Goal: Information Seeking & Learning: Learn about a topic

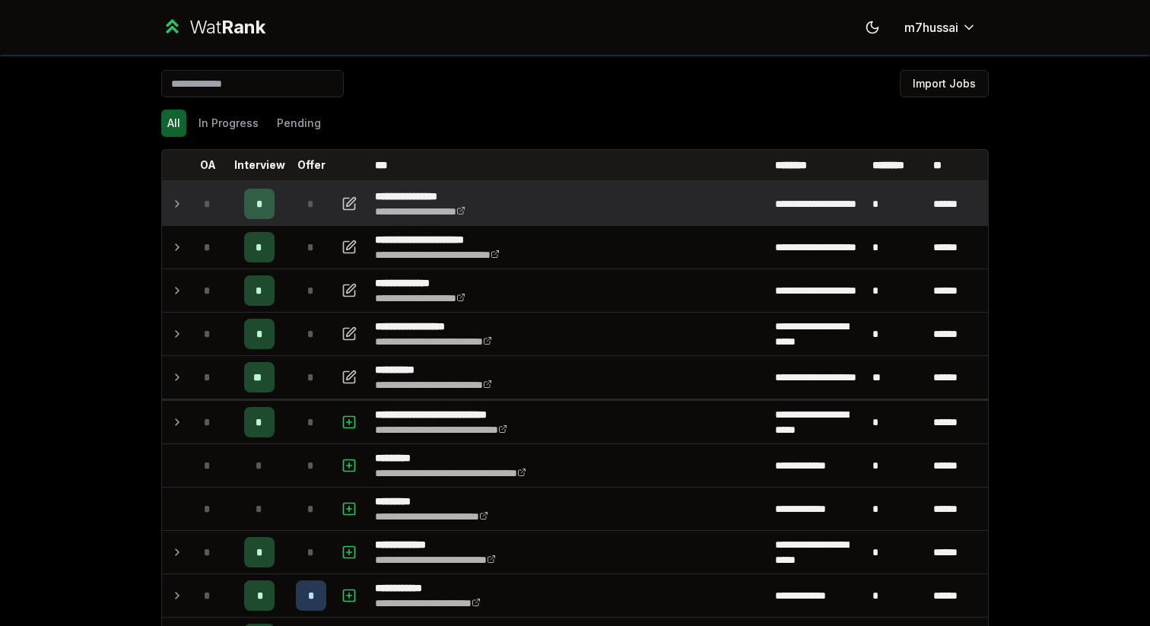
click at [170, 195] on td at bounding box center [174, 204] width 24 height 43
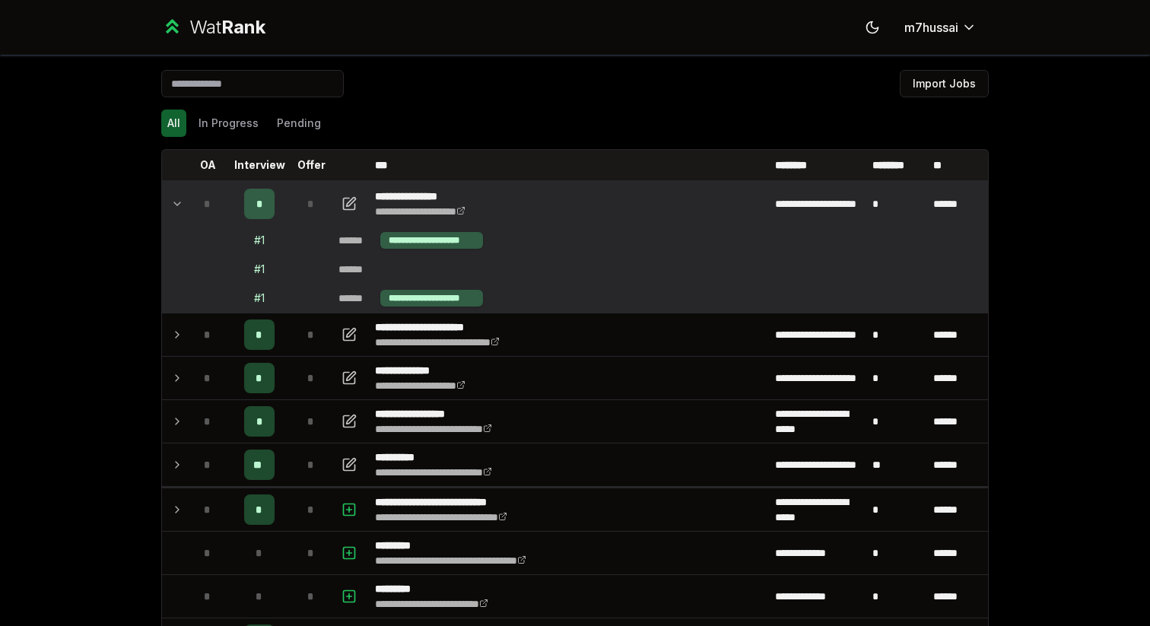
click at [170, 196] on td at bounding box center [174, 204] width 24 height 43
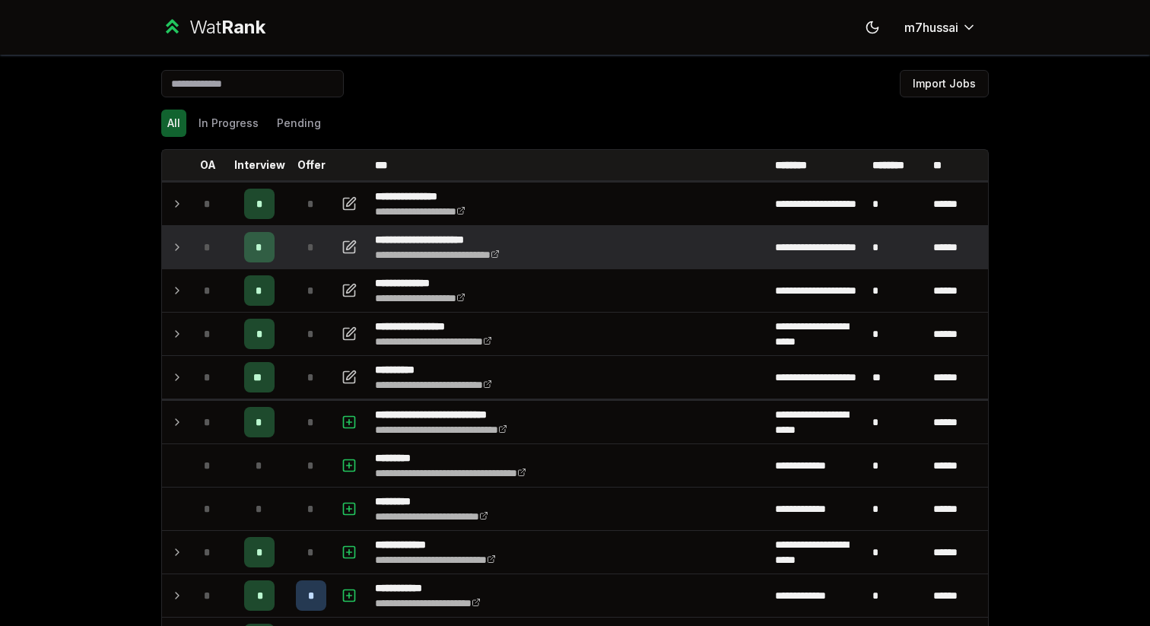
click at [170, 234] on td at bounding box center [174, 247] width 24 height 43
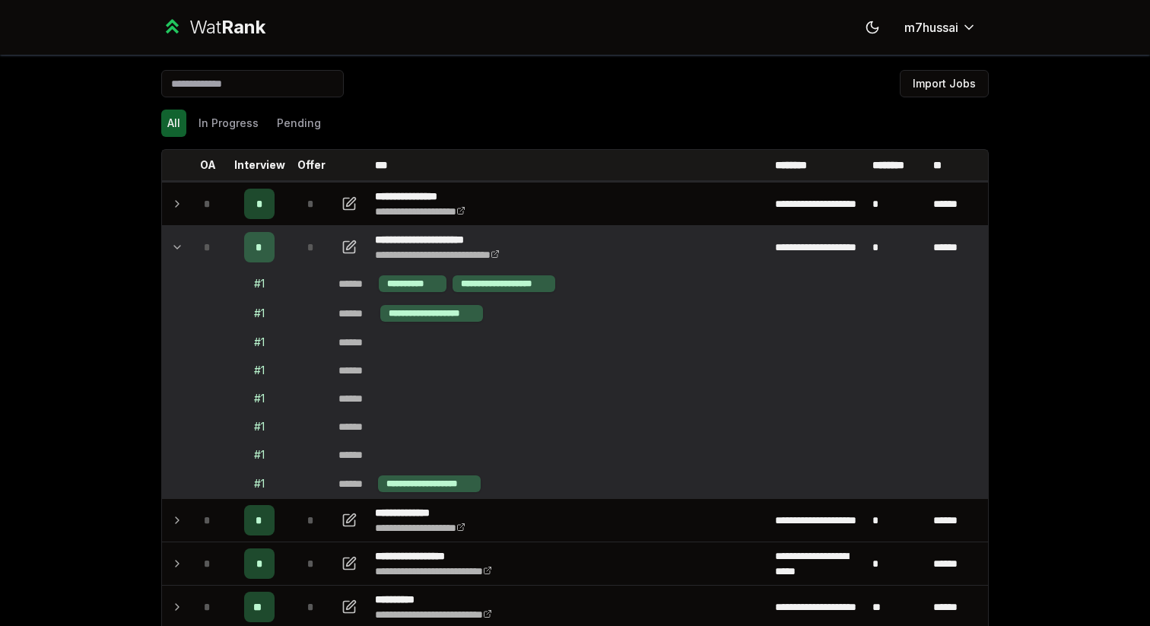
click at [170, 234] on td at bounding box center [174, 247] width 24 height 43
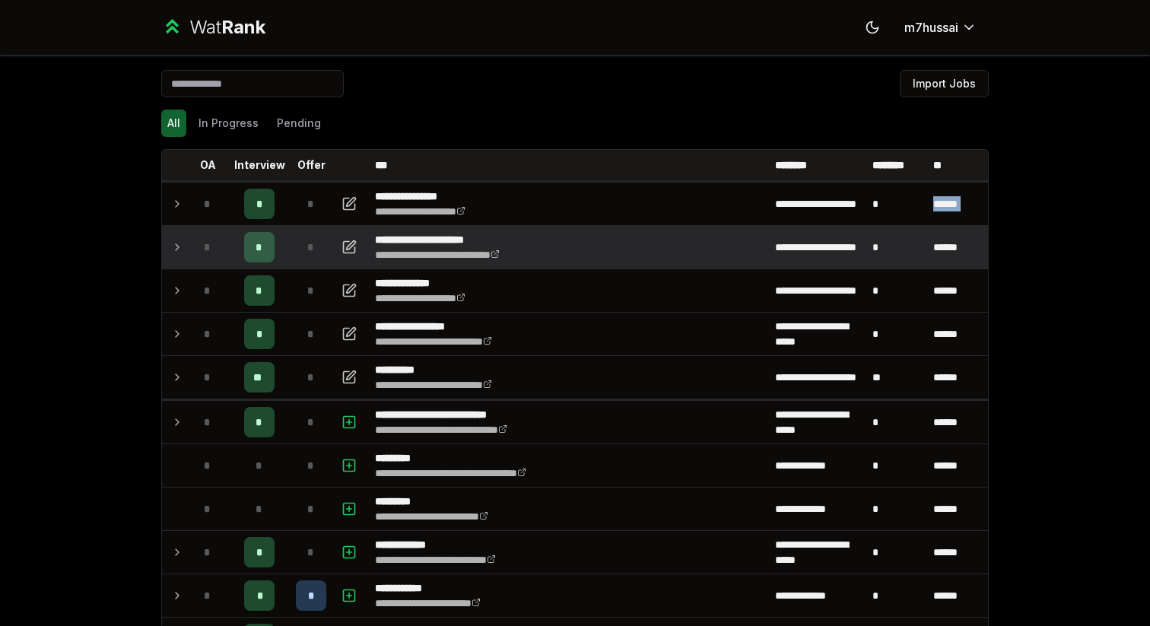
click at [170, 234] on td at bounding box center [174, 247] width 24 height 43
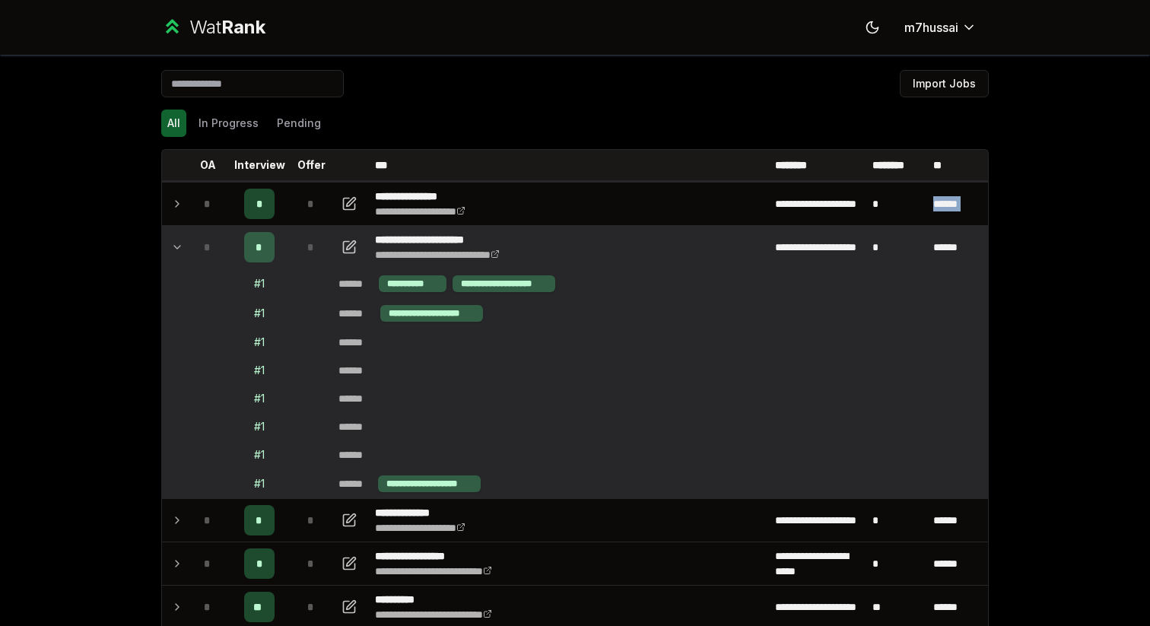
click at [170, 234] on td at bounding box center [174, 247] width 24 height 43
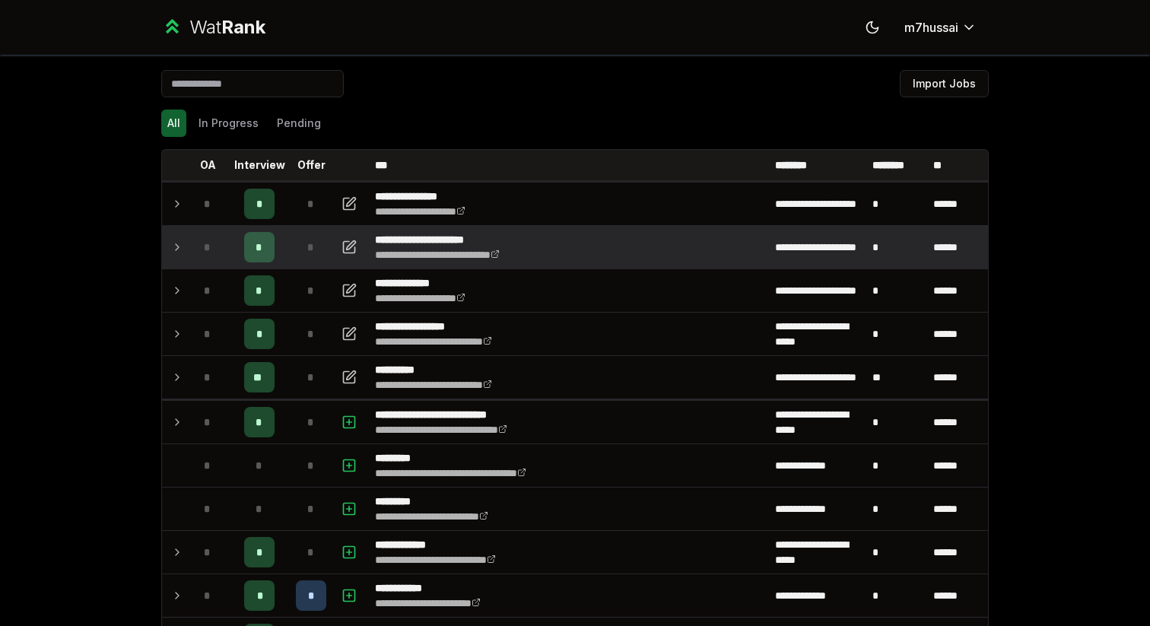
click at [168, 259] on td at bounding box center [174, 247] width 24 height 43
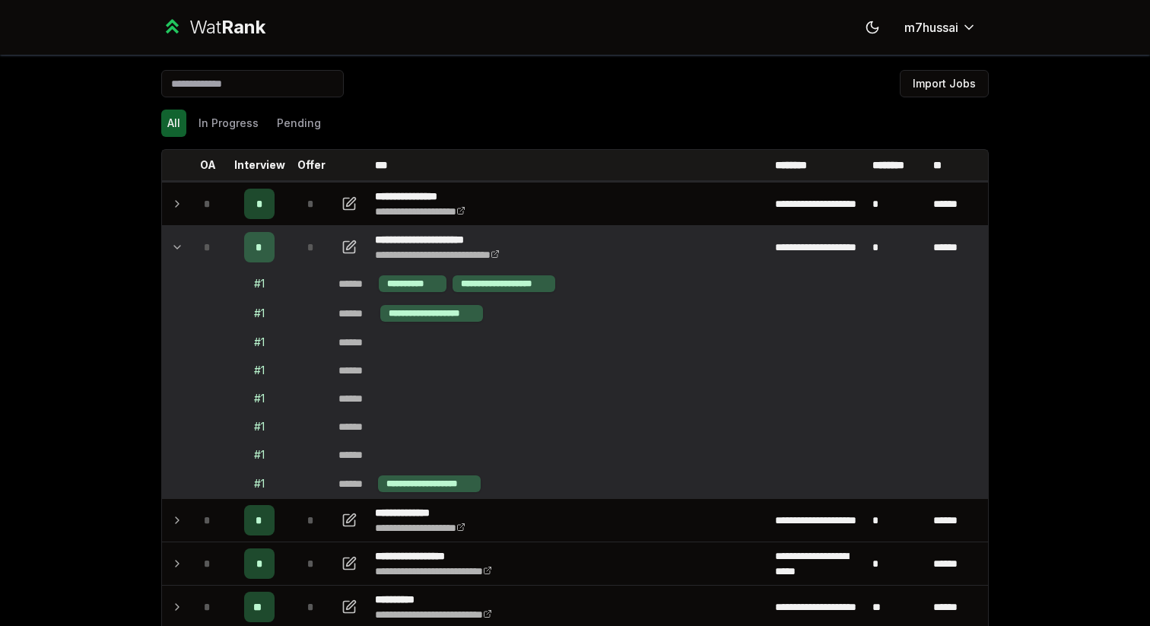
click at [164, 227] on td at bounding box center [174, 247] width 24 height 43
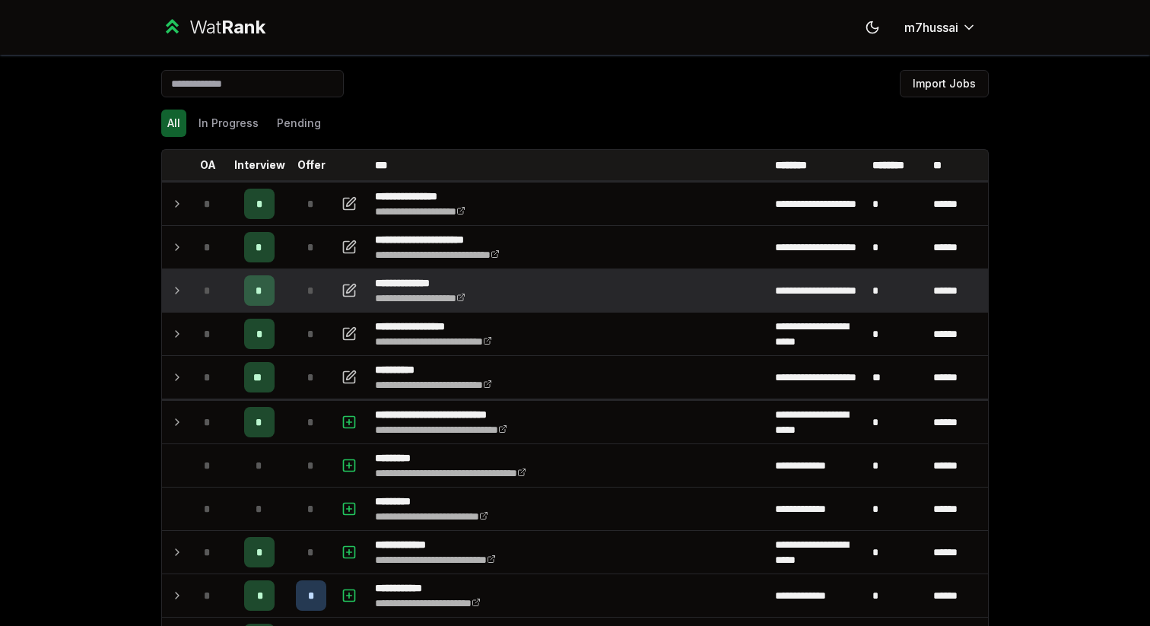
click at [166, 279] on td at bounding box center [174, 290] width 24 height 43
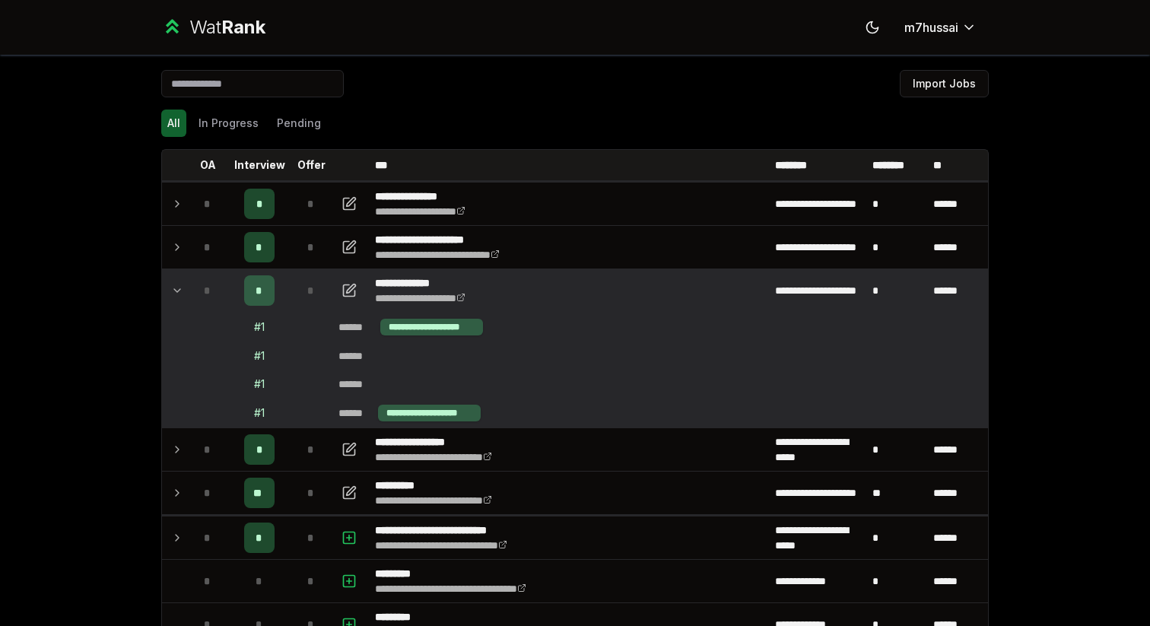
click at [167, 284] on td at bounding box center [174, 290] width 24 height 43
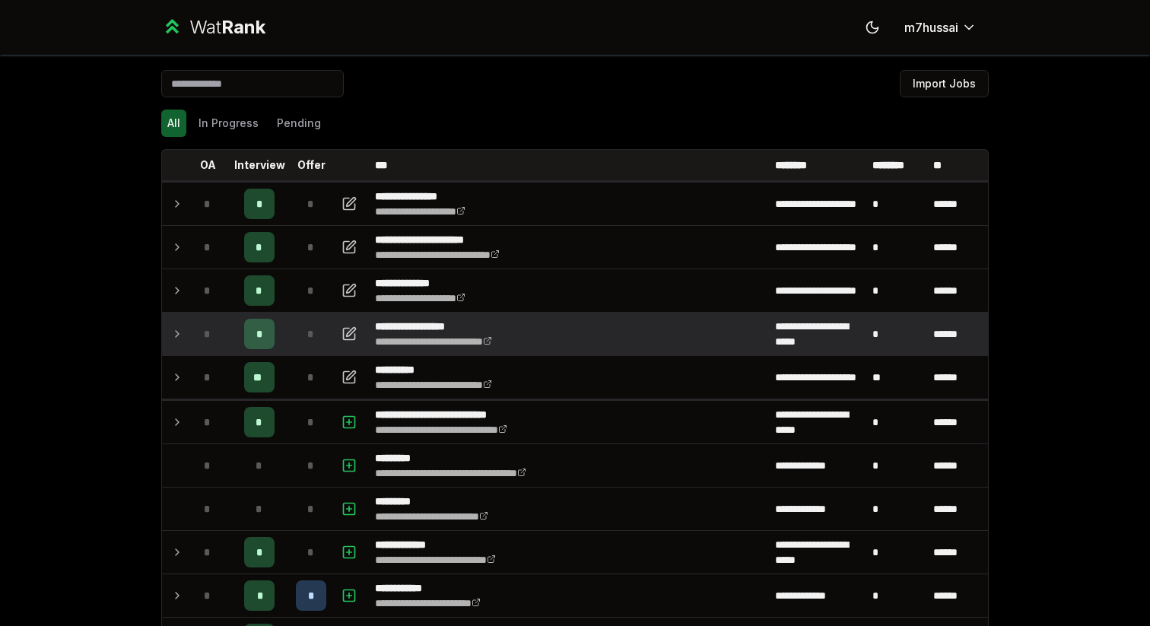
click at [172, 332] on icon at bounding box center [177, 334] width 12 height 18
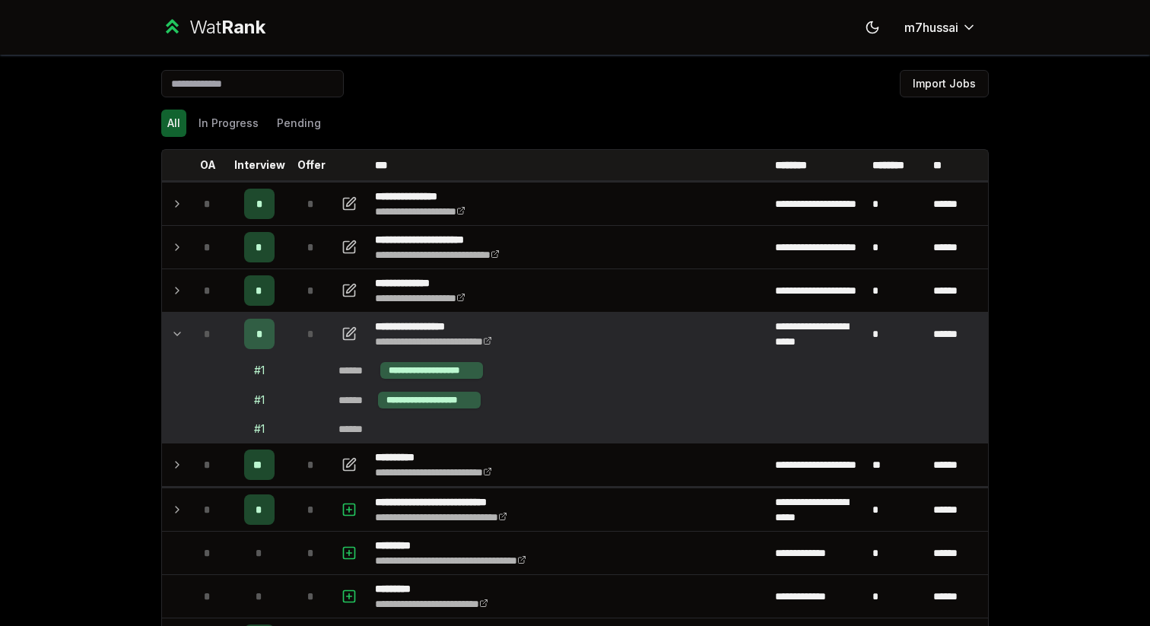
click at [172, 332] on icon at bounding box center [177, 334] width 12 height 18
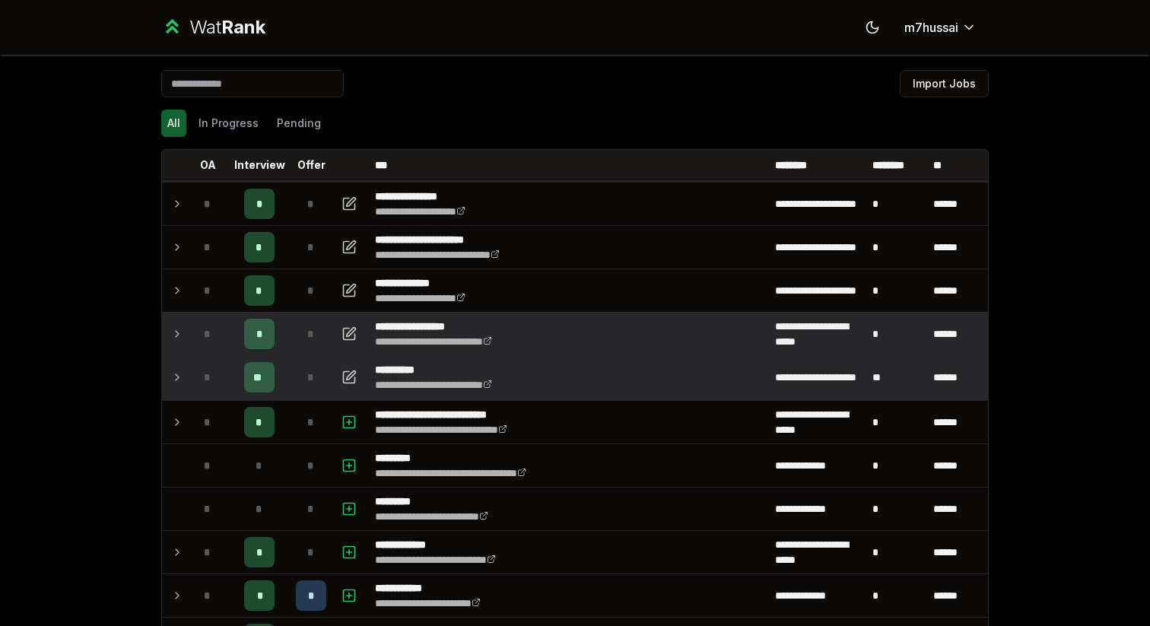
click at [174, 372] on icon at bounding box center [177, 377] width 12 height 18
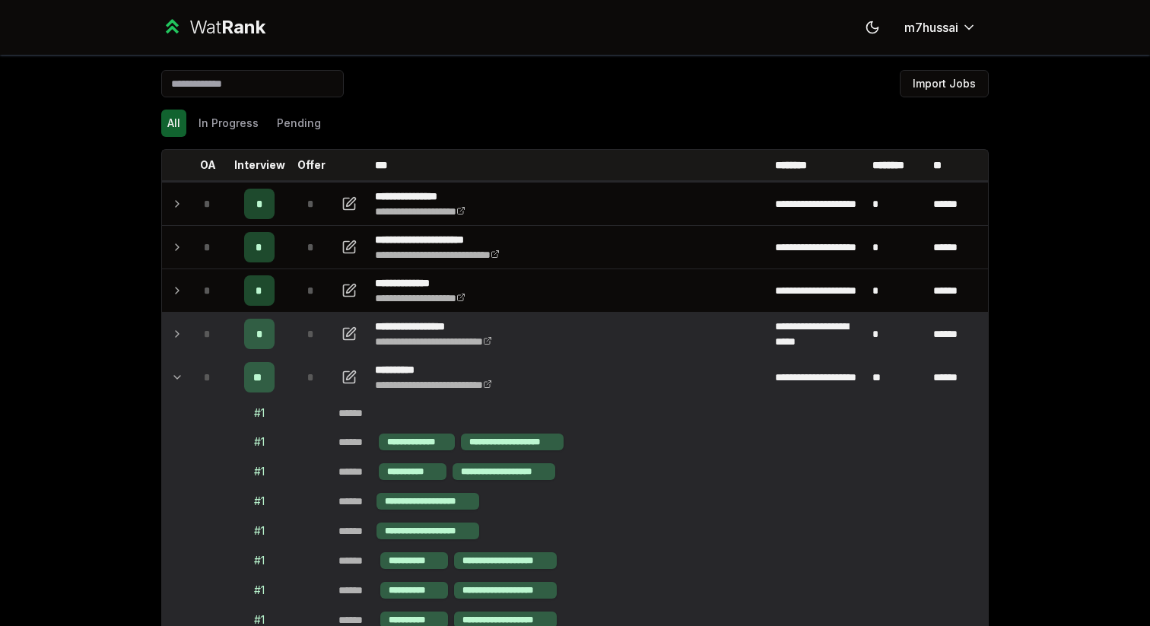
click at [174, 358] on td at bounding box center [174, 377] width 24 height 43
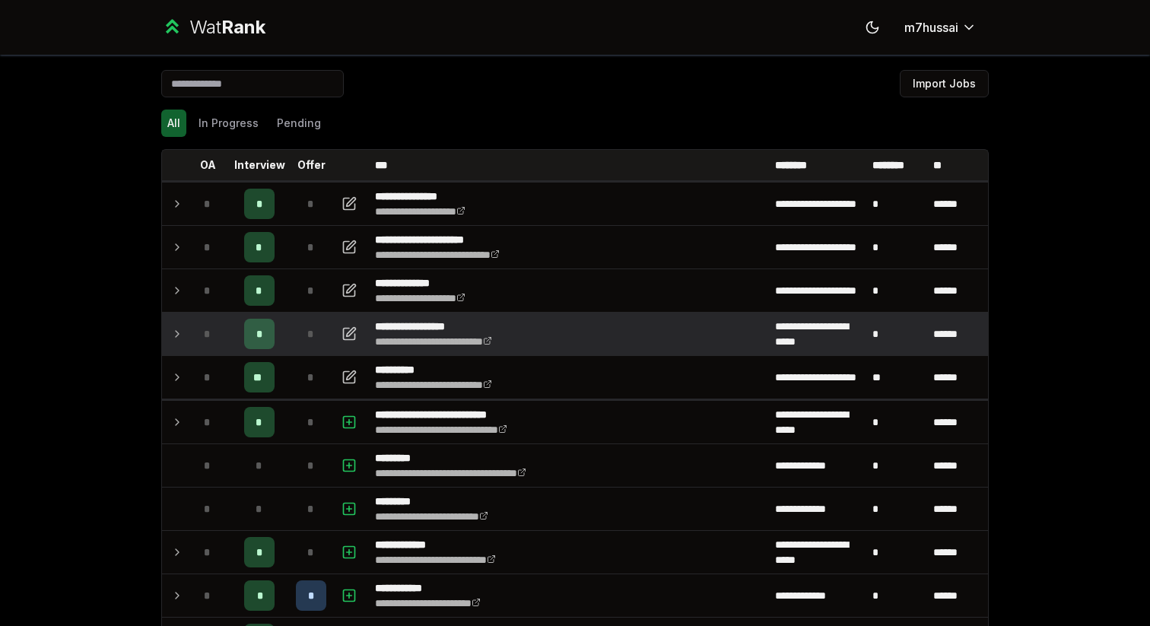
click at [174, 326] on icon at bounding box center [177, 334] width 12 height 18
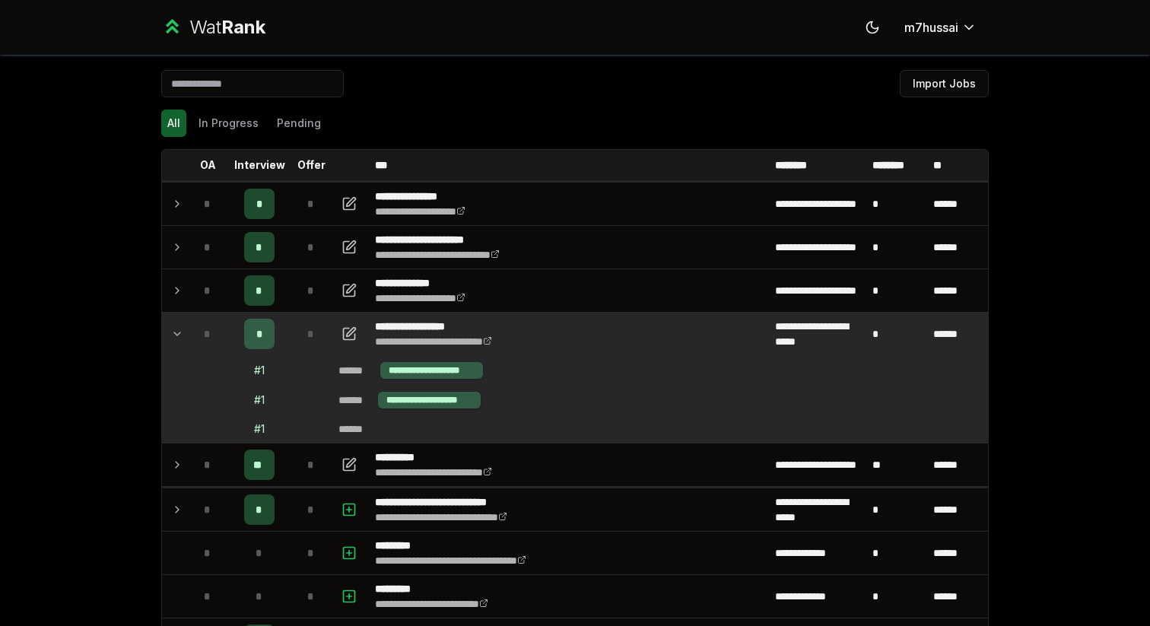
click at [171, 335] on icon at bounding box center [177, 334] width 12 height 18
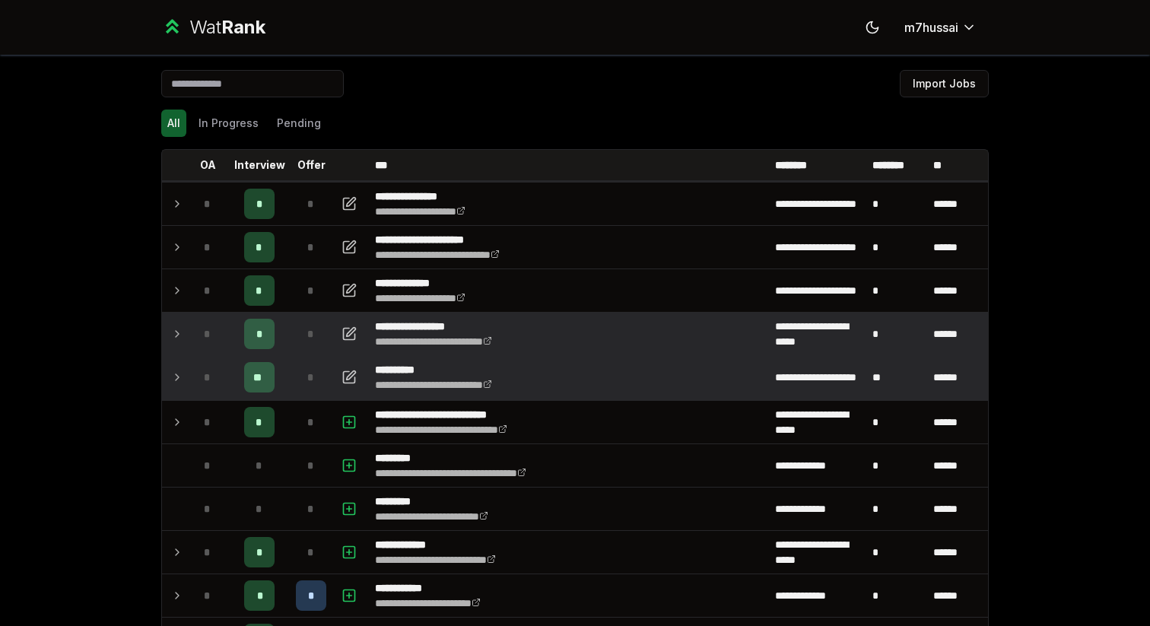
click at [170, 361] on td at bounding box center [174, 377] width 24 height 43
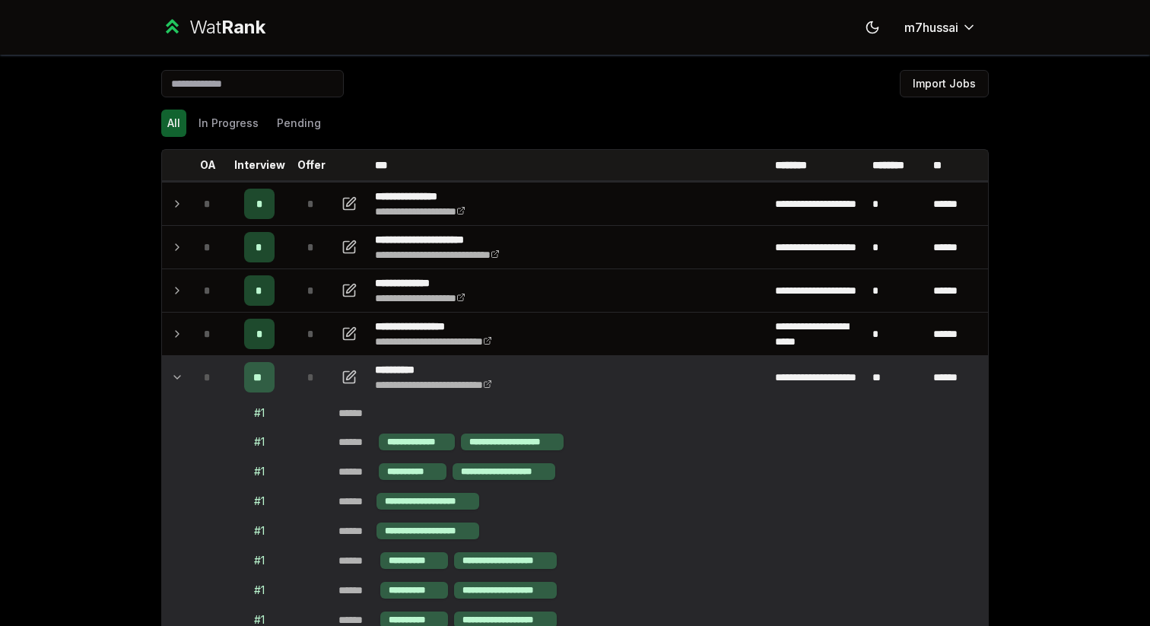
click at [178, 389] on td at bounding box center [174, 377] width 24 height 43
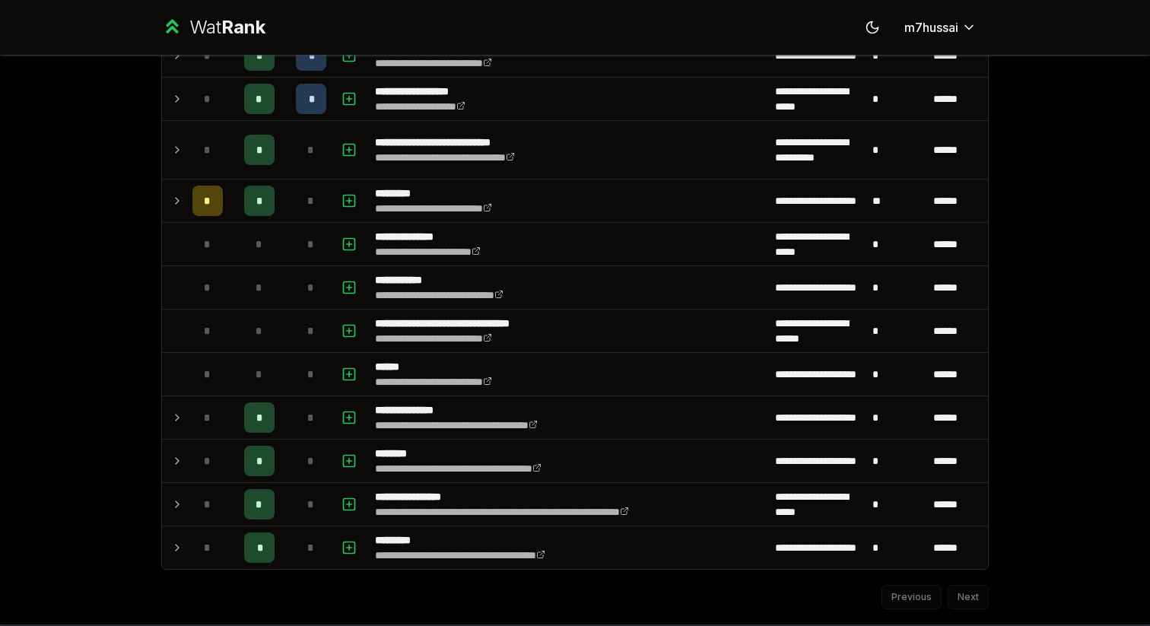
scroll to position [1896, 0]
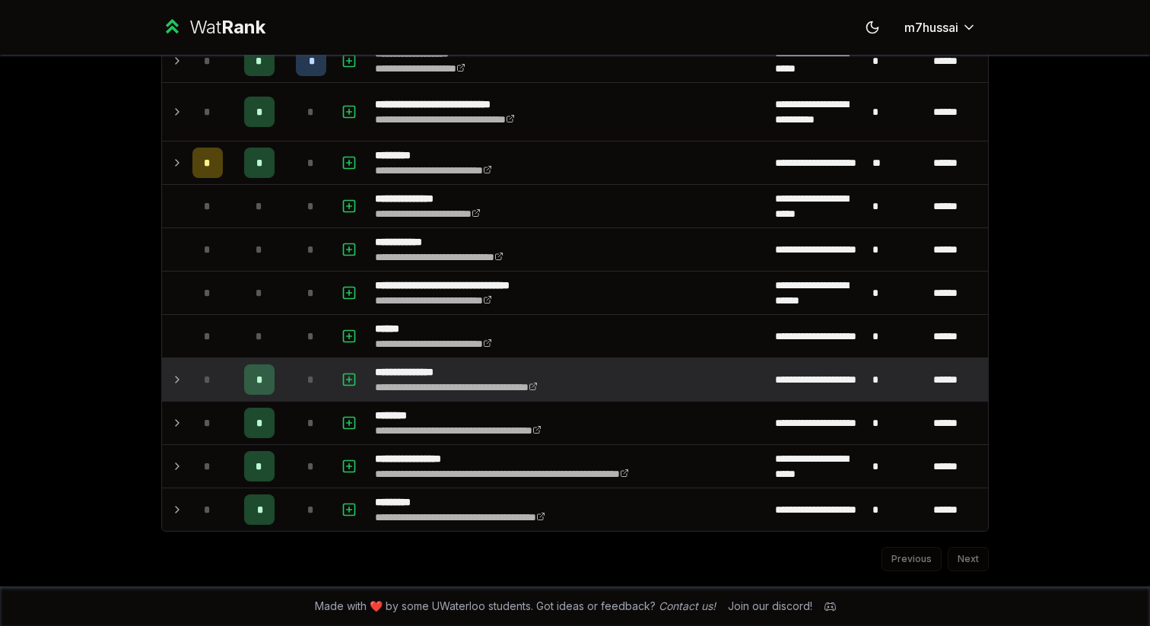
click at [174, 394] on td at bounding box center [174, 379] width 24 height 43
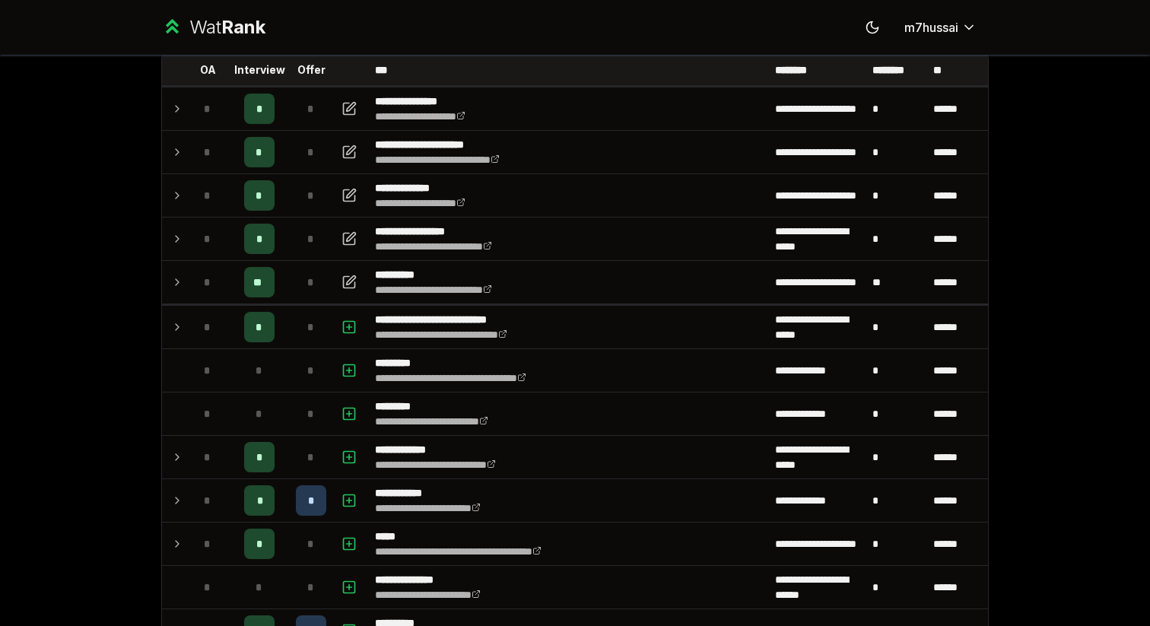
scroll to position [0, 0]
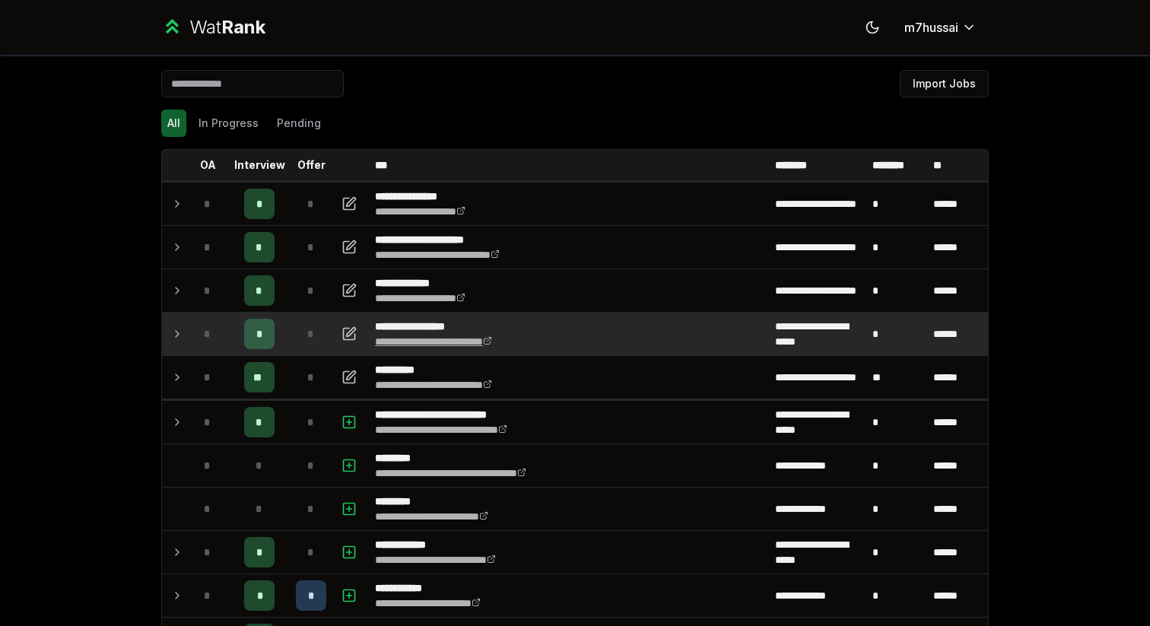
click at [463, 340] on link "**********" at bounding box center [433, 341] width 117 height 11
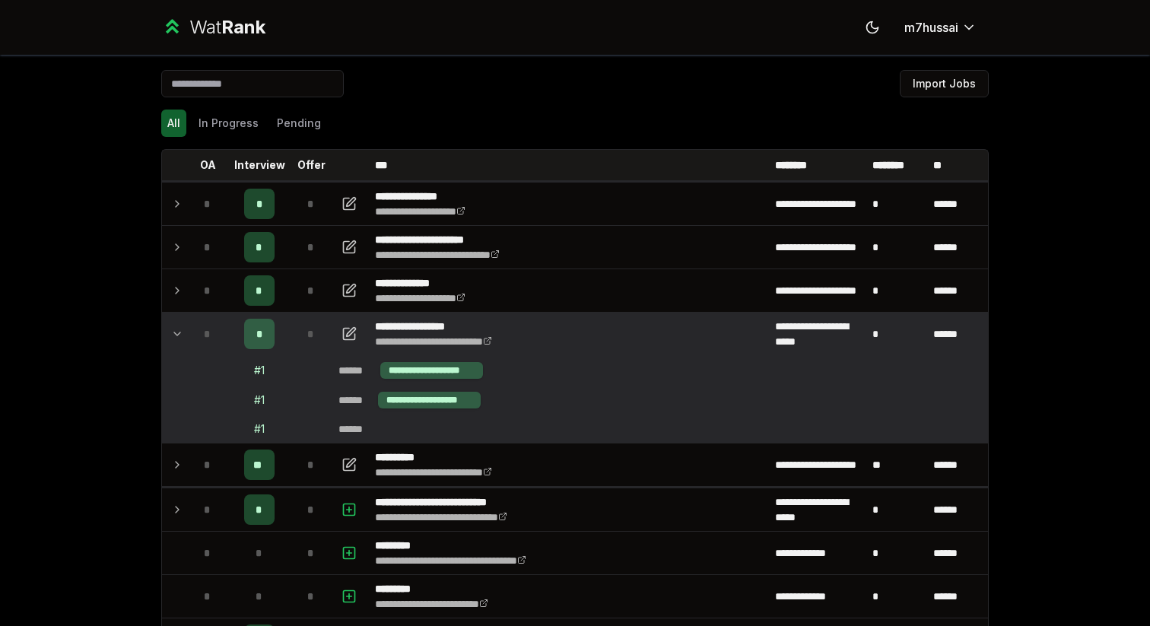
click at [169, 337] on td at bounding box center [174, 334] width 24 height 43
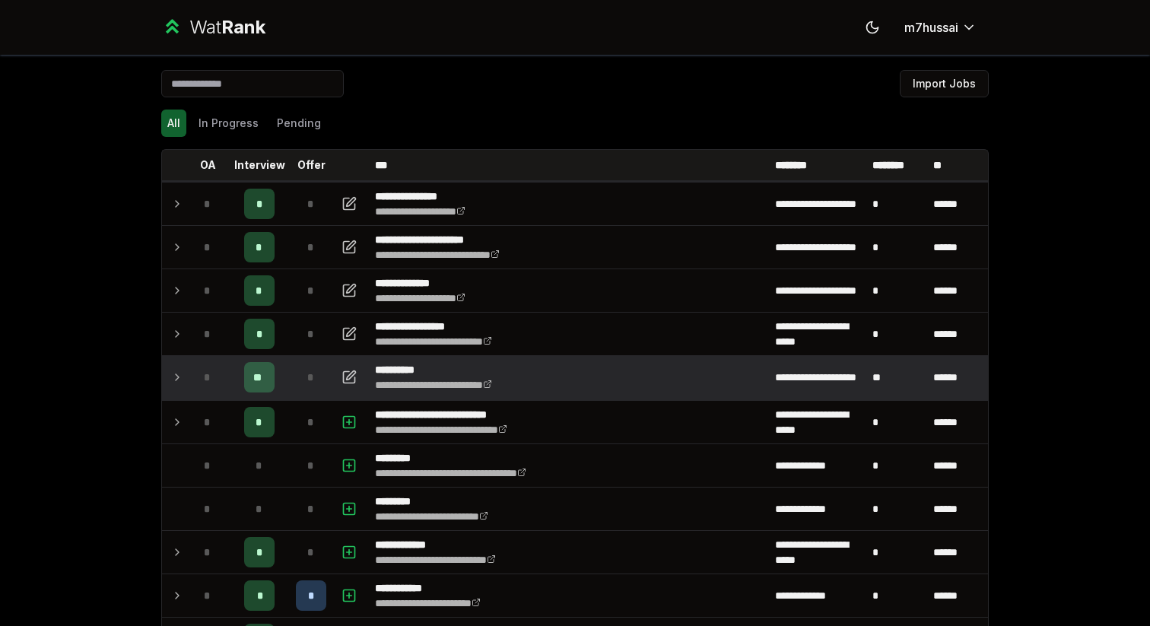
click at [170, 374] on td at bounding box center [174, 377] width 24 height 43
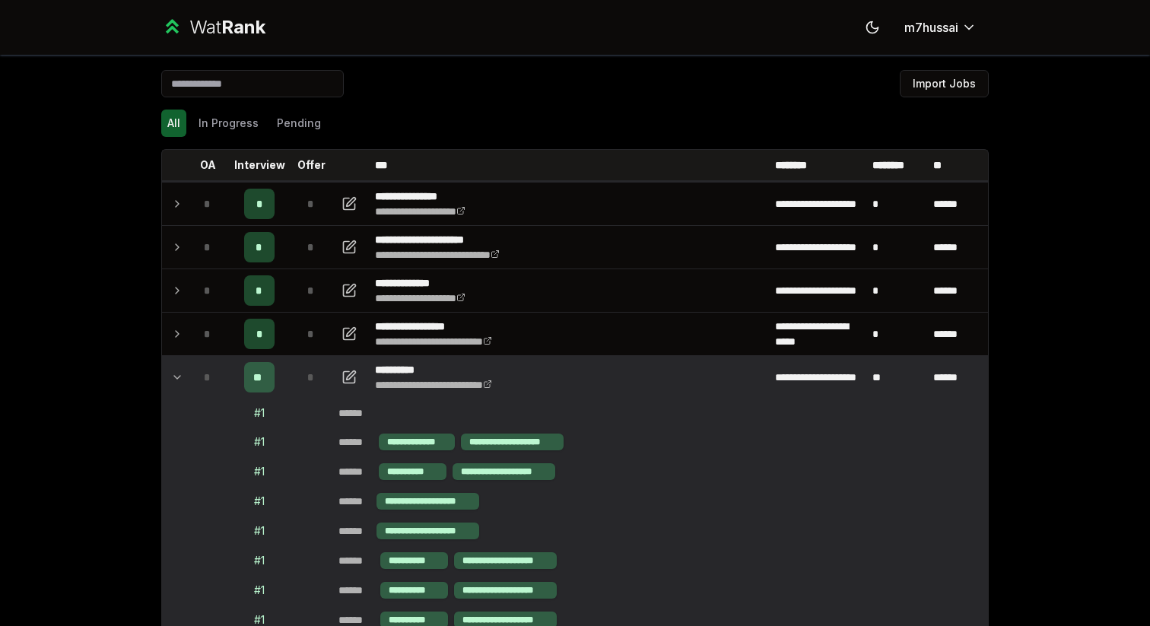
click at [170, 374] on td at bounding box center [174, 377] width 24 height 43
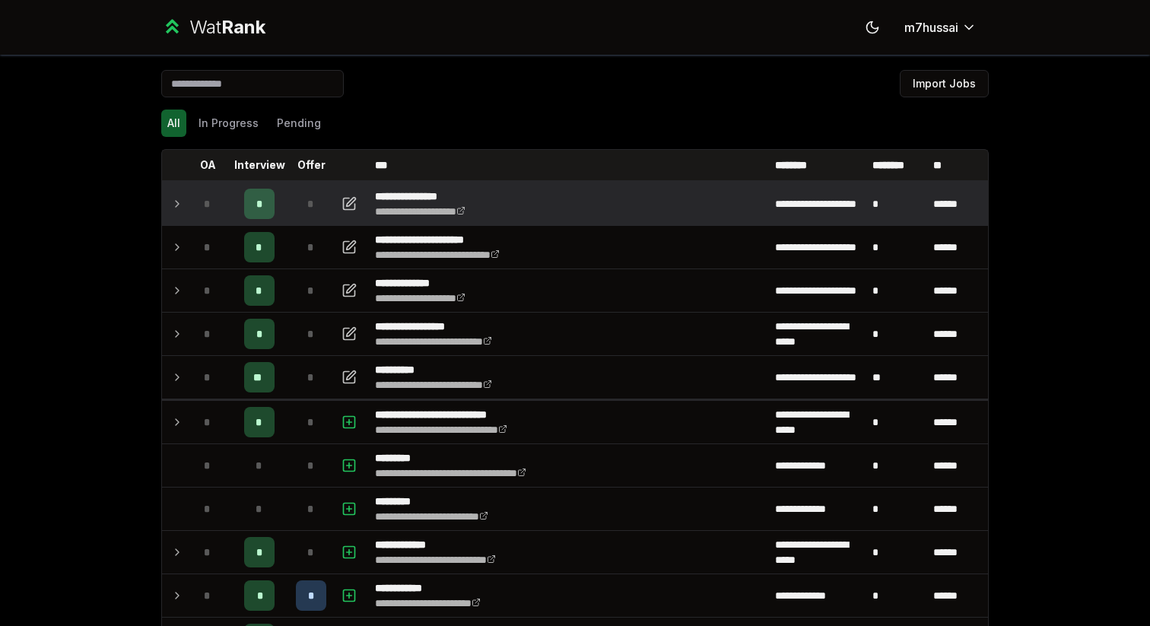
click at [195, 222] on td "*" at bounding box center [207, 204] width 43 height 43
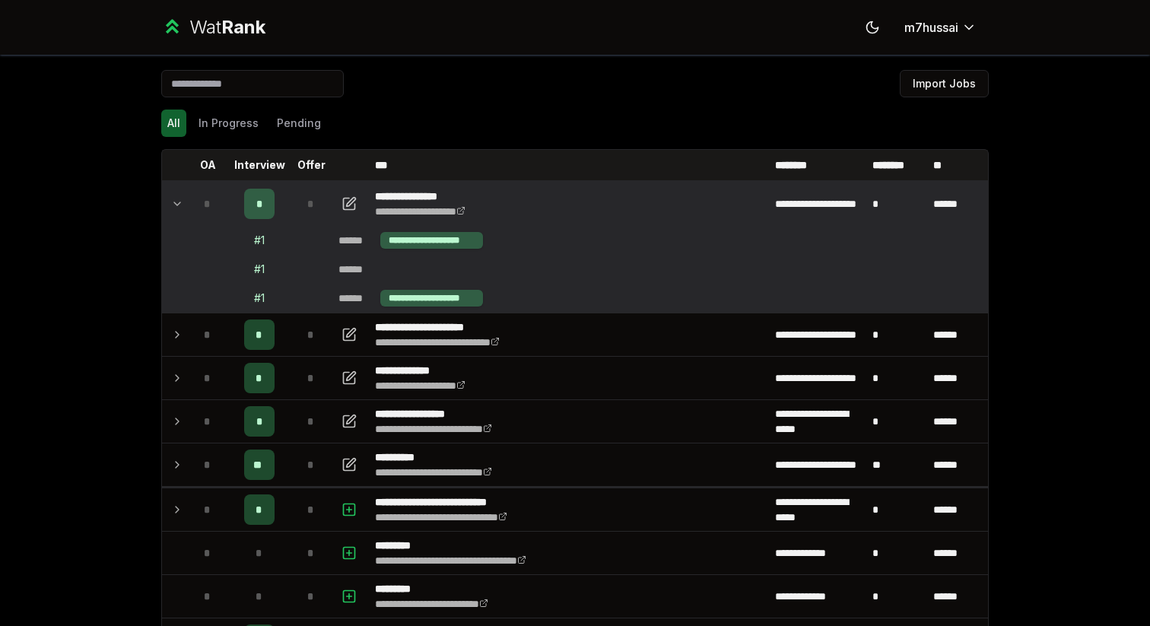
click at [183, 227] on td at bounding box center [174, 240] width 24 height 29
click at [177, 215] on td at bounding box center [174, 204] width 24 height 43
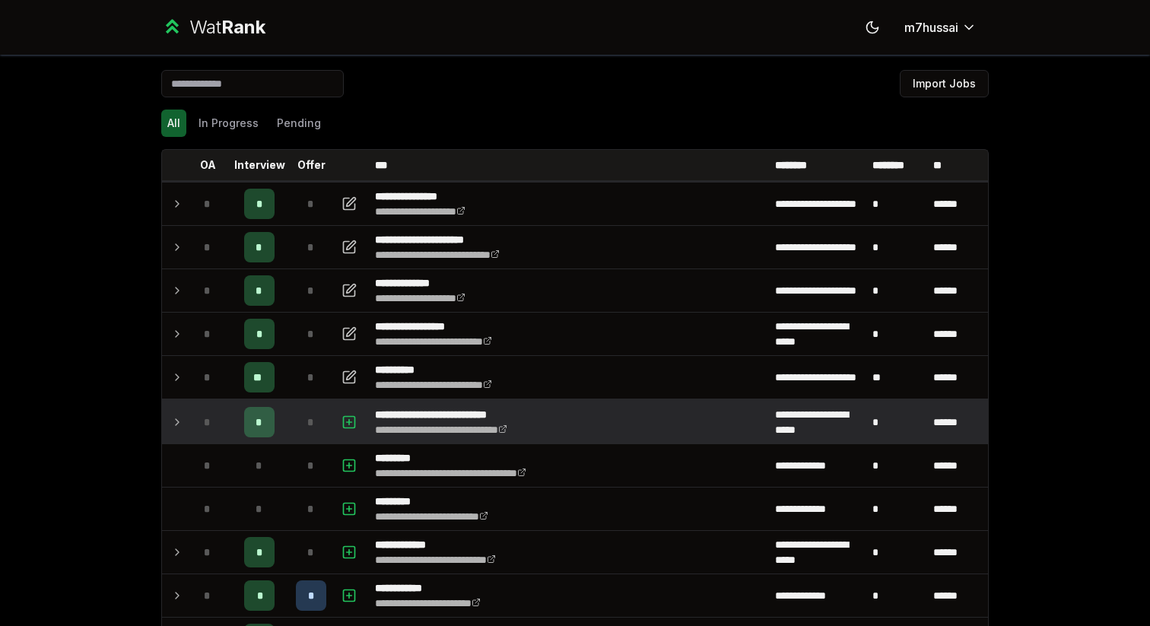
click at [186, 401] on td "*" at bounding box center [207, 422] width 43 height 43
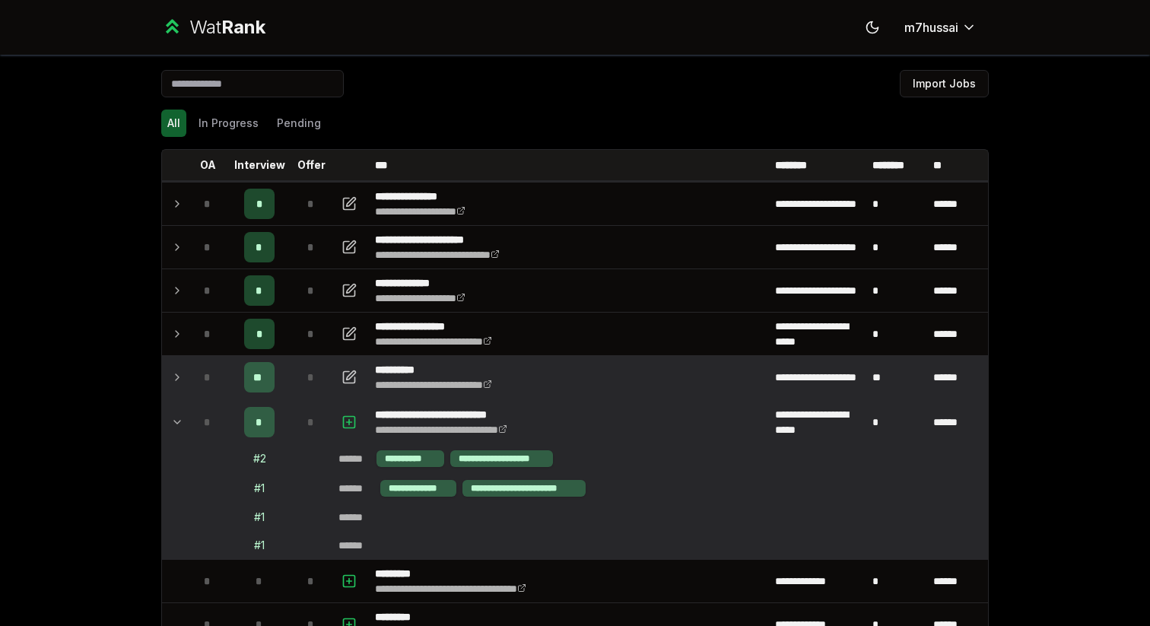
click at [189, 379] on td "*" at bounding box center [207, 377] width 43 height 43
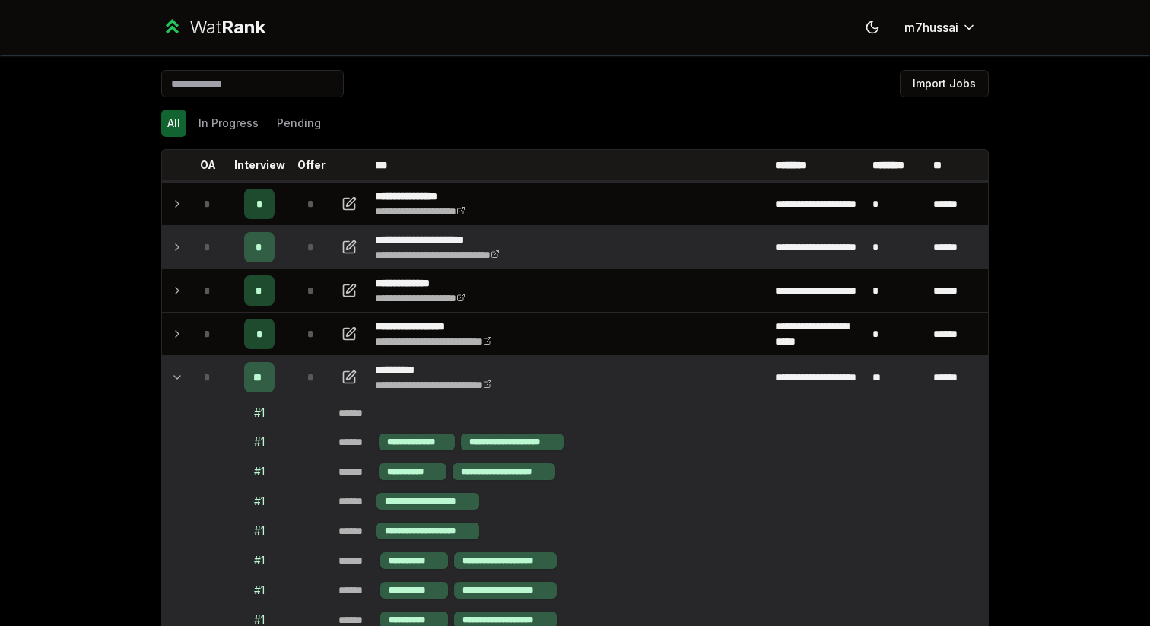
click at [173, 227] on td at bounding box center [174, 247] width 24 height 43
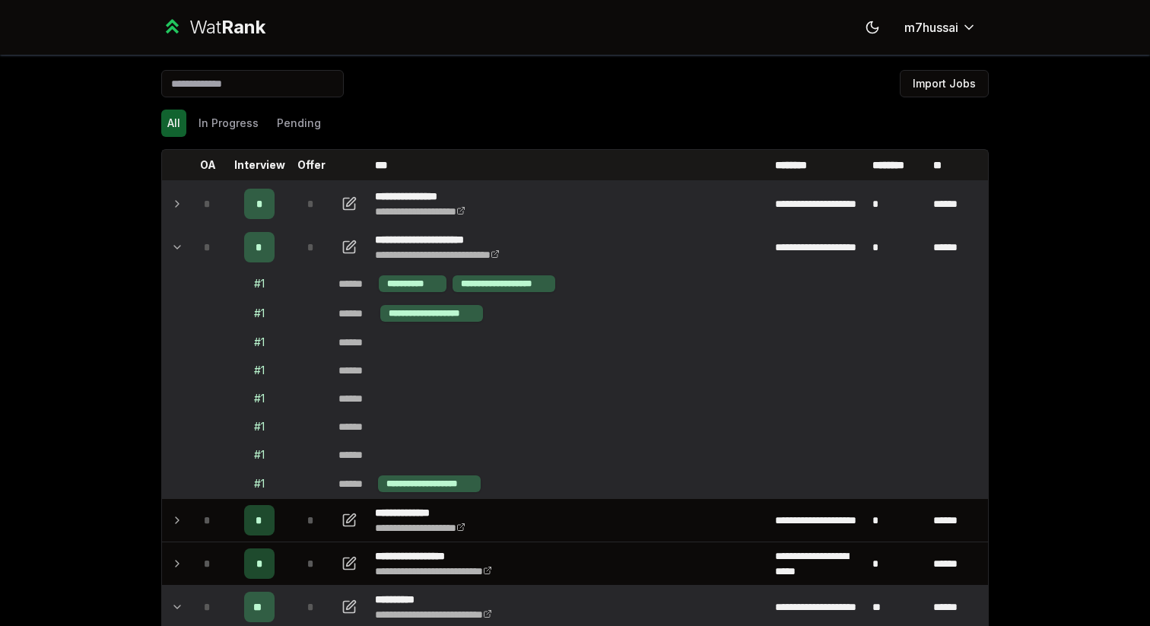
click at [179, 193] on td at bounding box center [174, 204] width 24 height 43
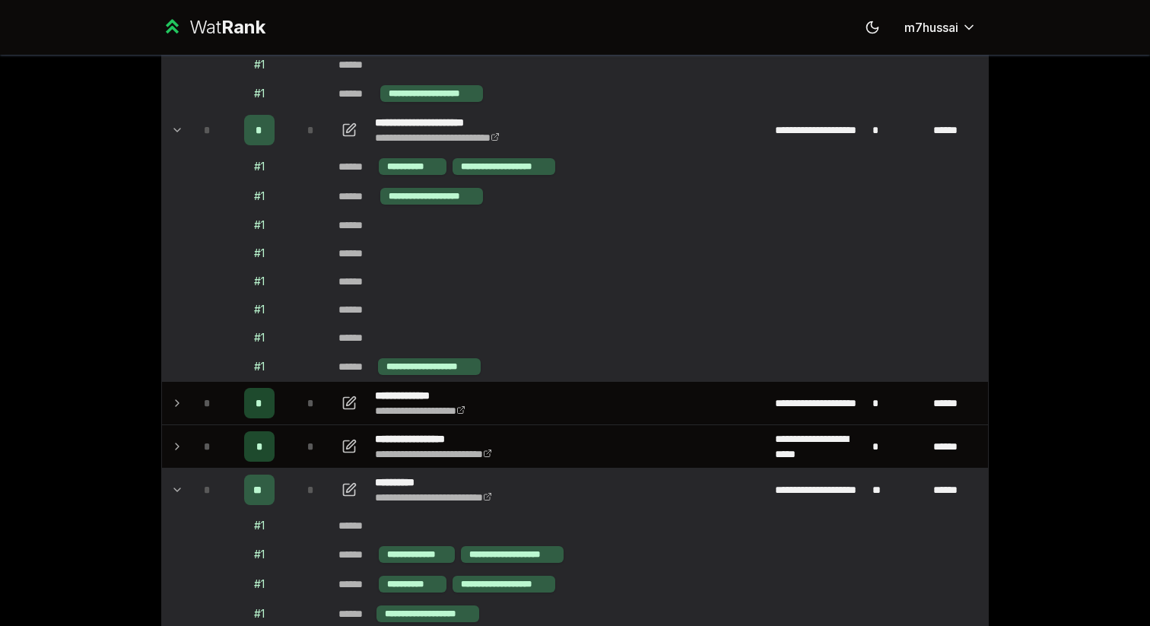
scroll to position [386, 0]
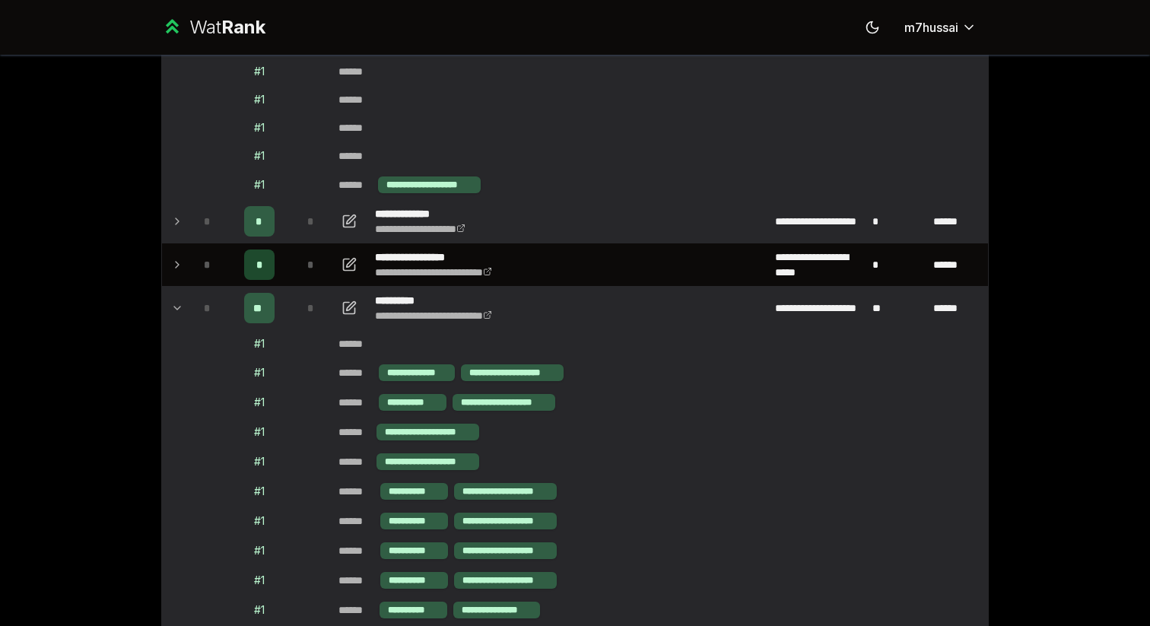
click at [180, 227] on icon at bounding box center [177, 221] width 12 height 18
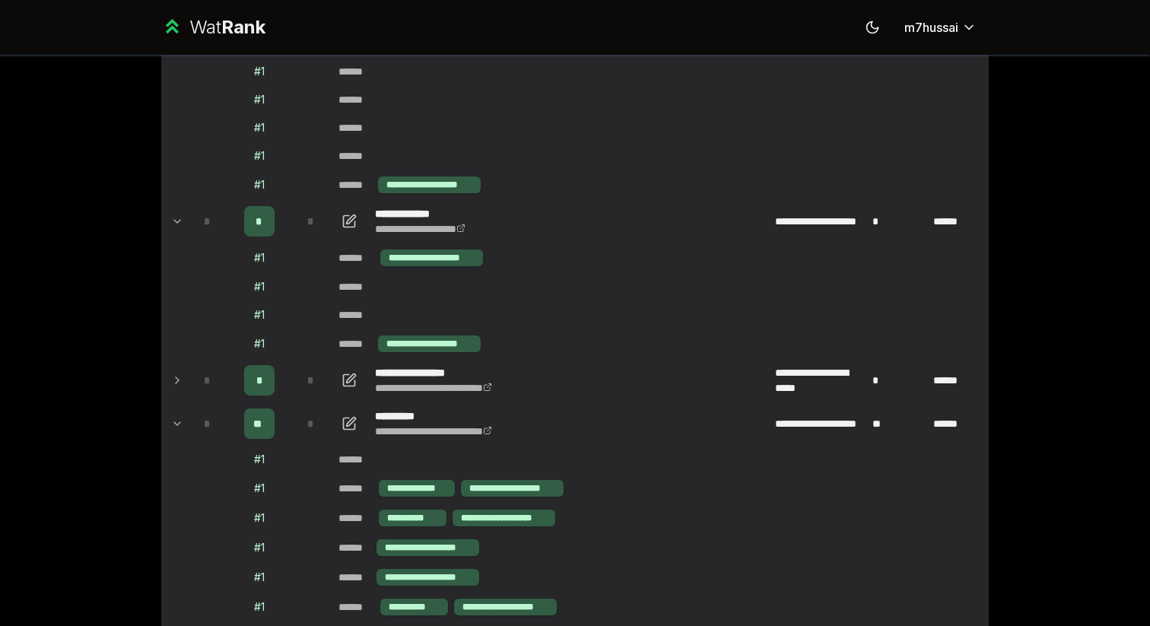
click at [189, 384] on td "*" at bounding box center [207, 380] width 43 height 43
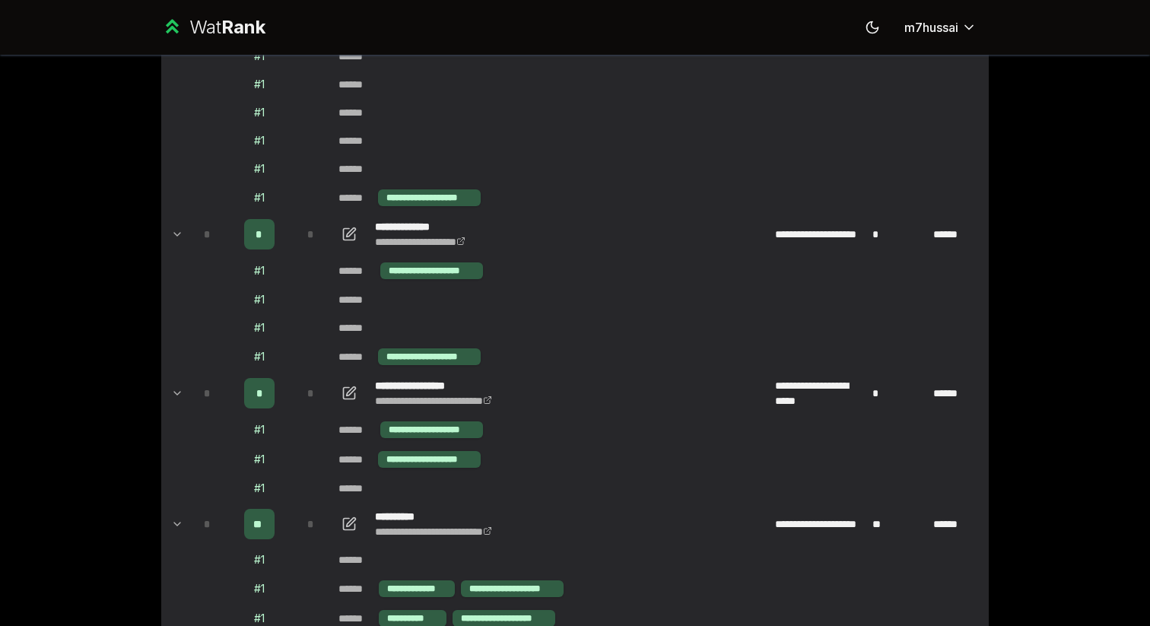
scroll to position [374, 0]
